Goal: Check status: Check status

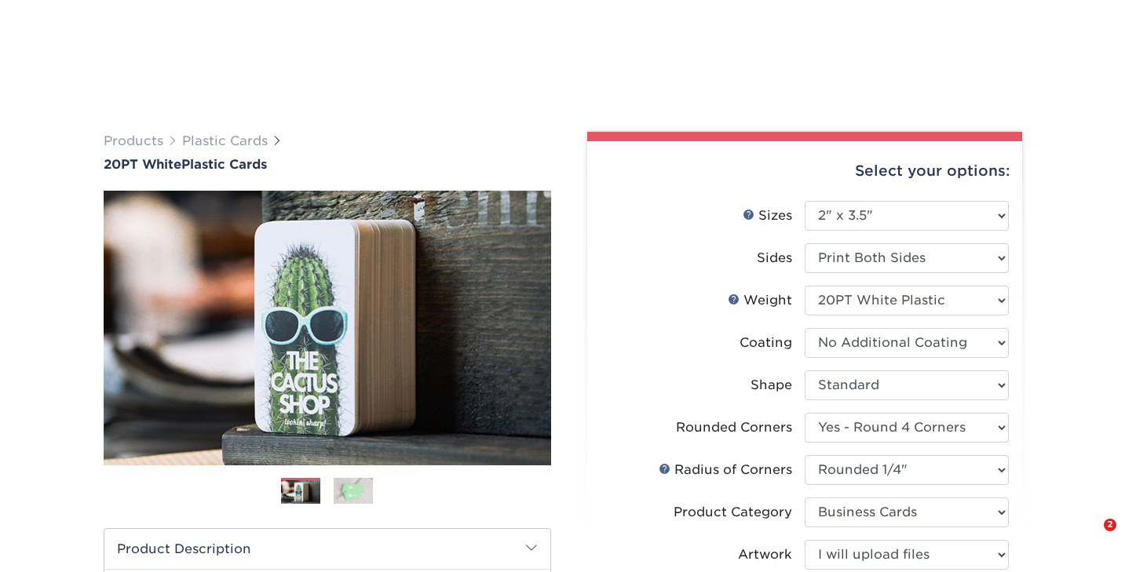
select select "2.00x3.50"
select select "7672df9e-0e0a-464d-8e1f-920c575e4da3"
select select "479fbfe7-6a0c-4895-8c9a-81739b7486c9"
select select "3b5148f1-0588-4f88-a218-97bcfdce65c1"
select select "upload"
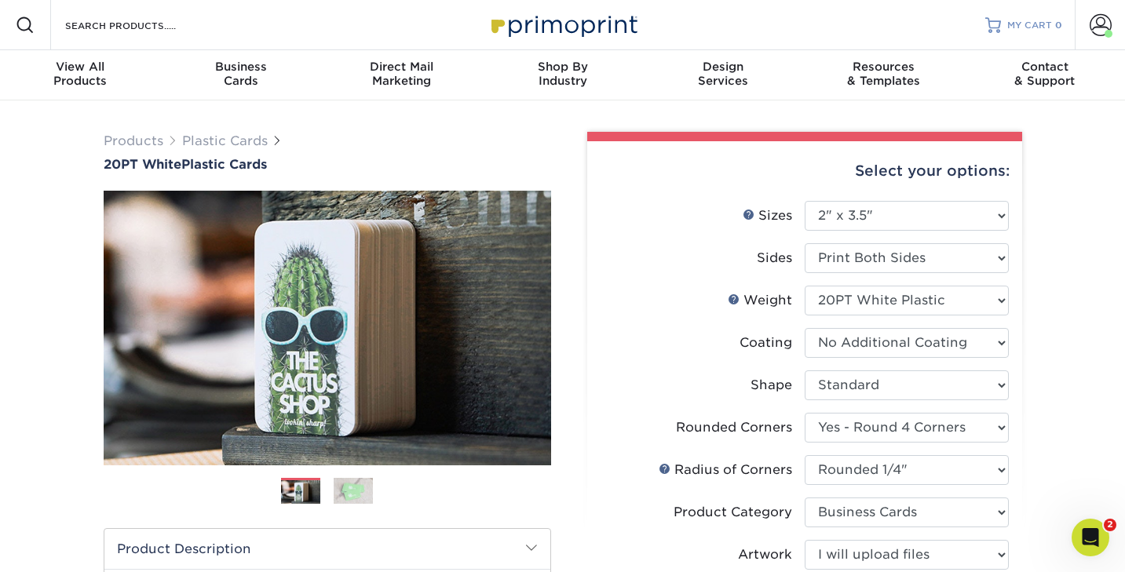
click at [1037, 33] on link "MY CART 0" at bounding box center [1023, 25] width 77 height 50
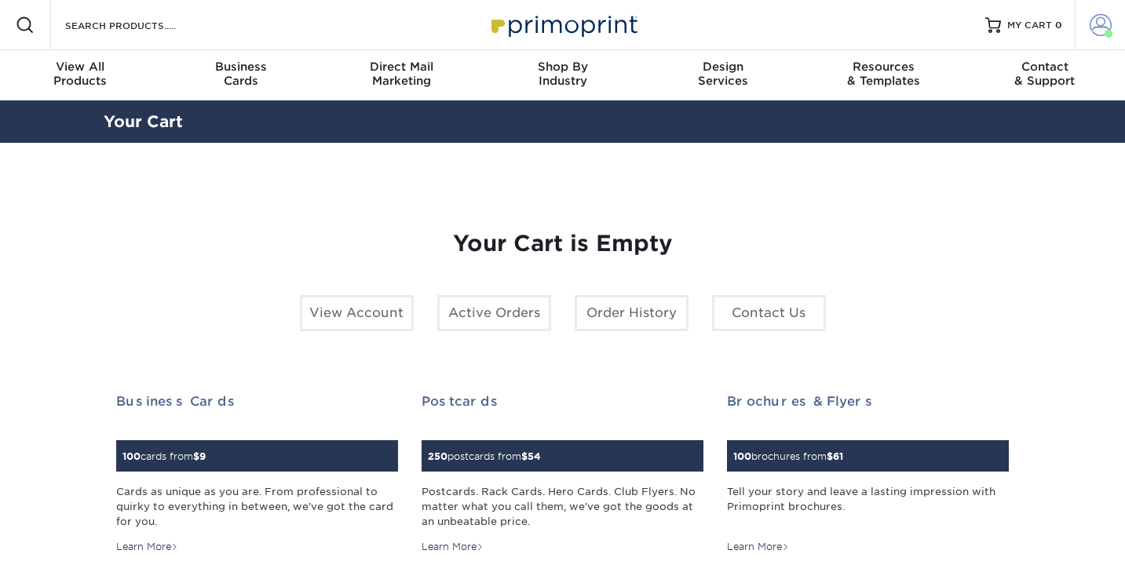
click at [1094, 30] on span at bounding box center [1100, 25] width 22 height 22
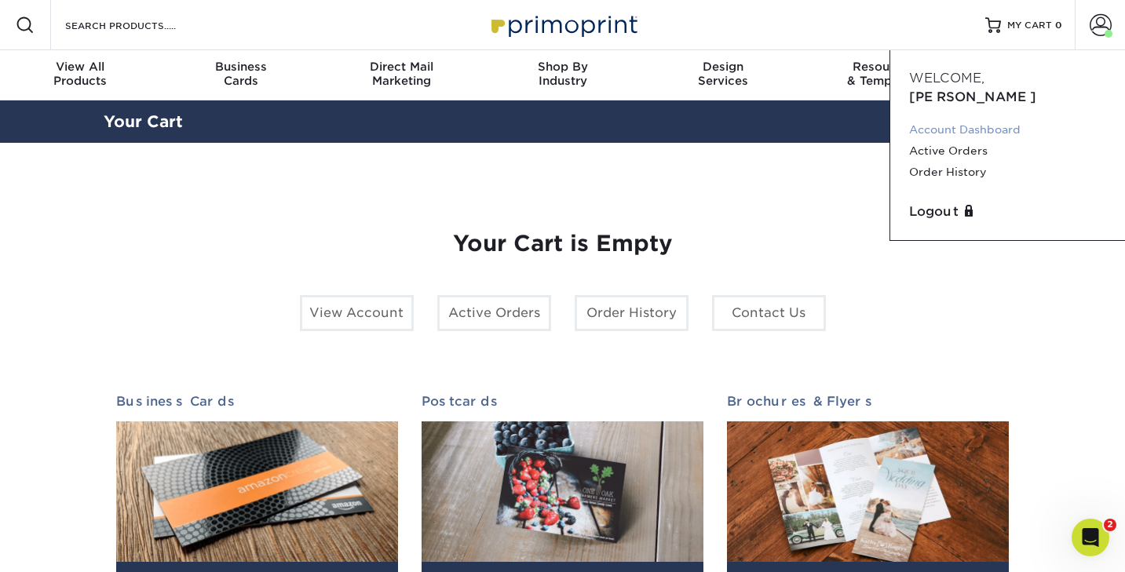
click at [936, 119] on link "Account Dashboard" at bounding box center [1007, 129] width 197 height 21
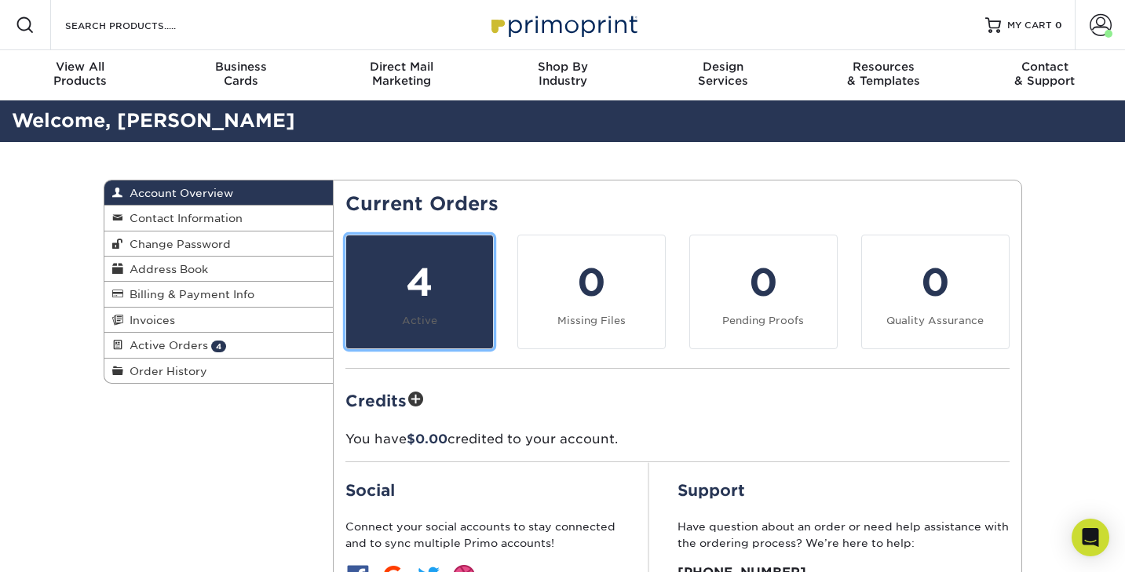
click at [402, 290] on div "4" at bounding box center [419, 282] width 128 height 57
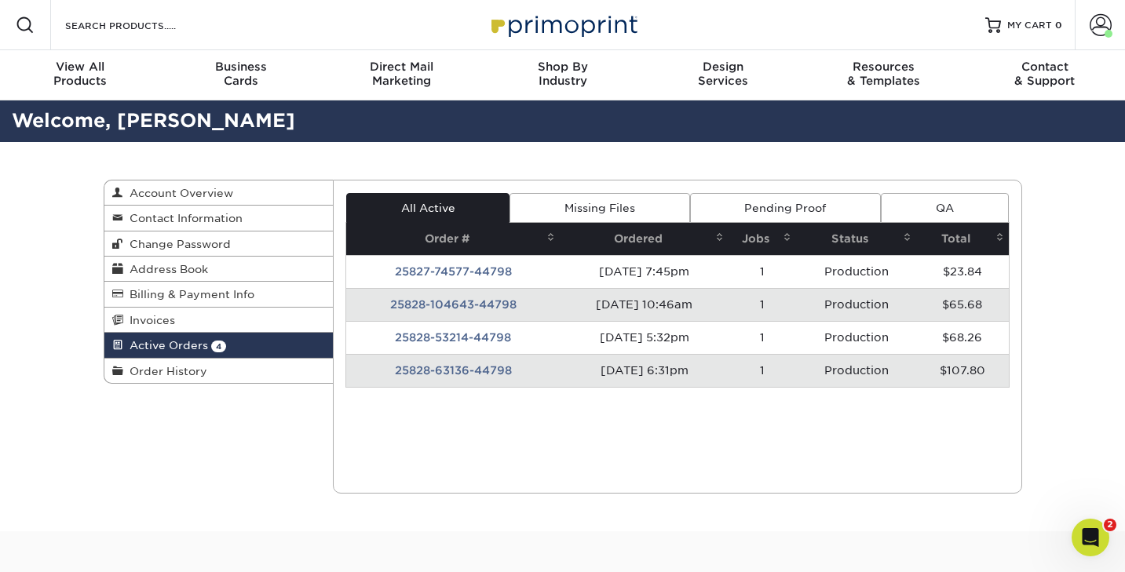
click at [456, 372] on td "25828-63136-44798" at bounding box center [452, 370] width 213 height 33
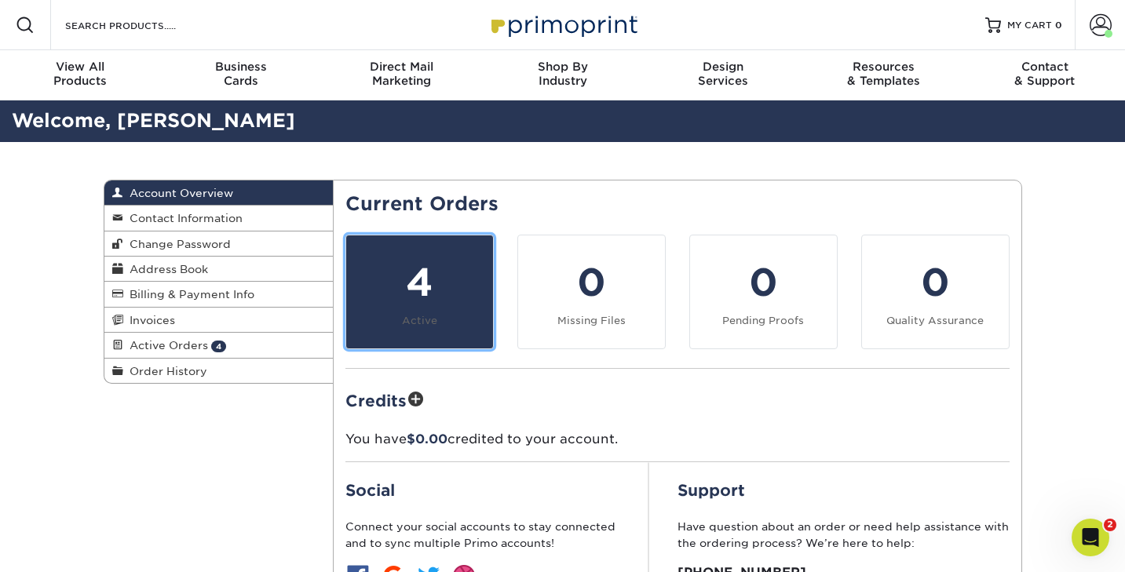
click at [449, 301] on div "4" at bounding box center [419, 282] width 128 height 57
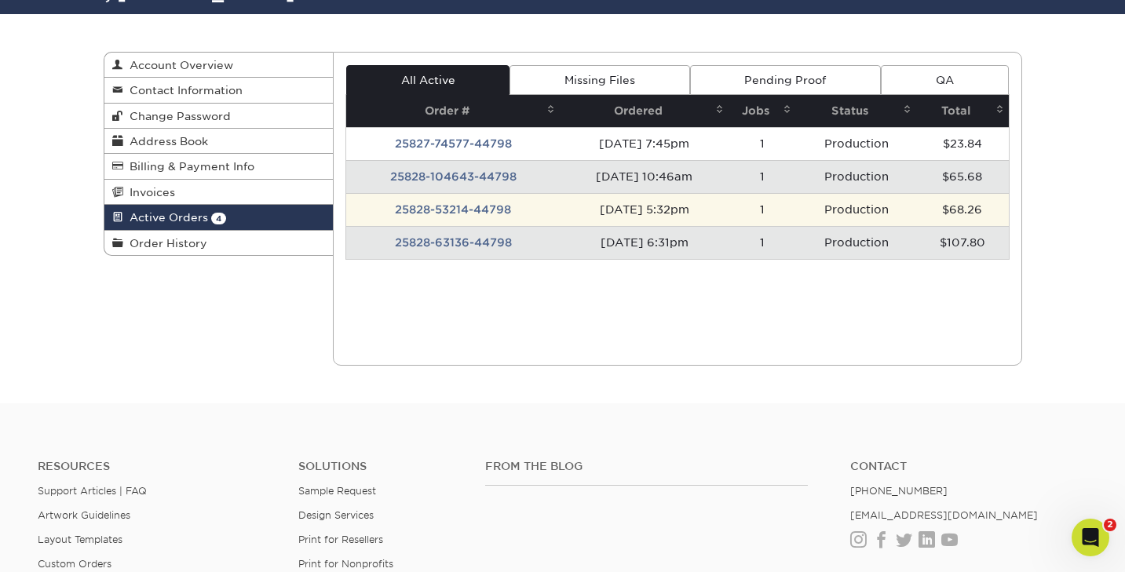
click at [463, 212] on td "25828-53214-44798" at bounding box center [452, 209] width 213 height 33
